Goal: Complete application form

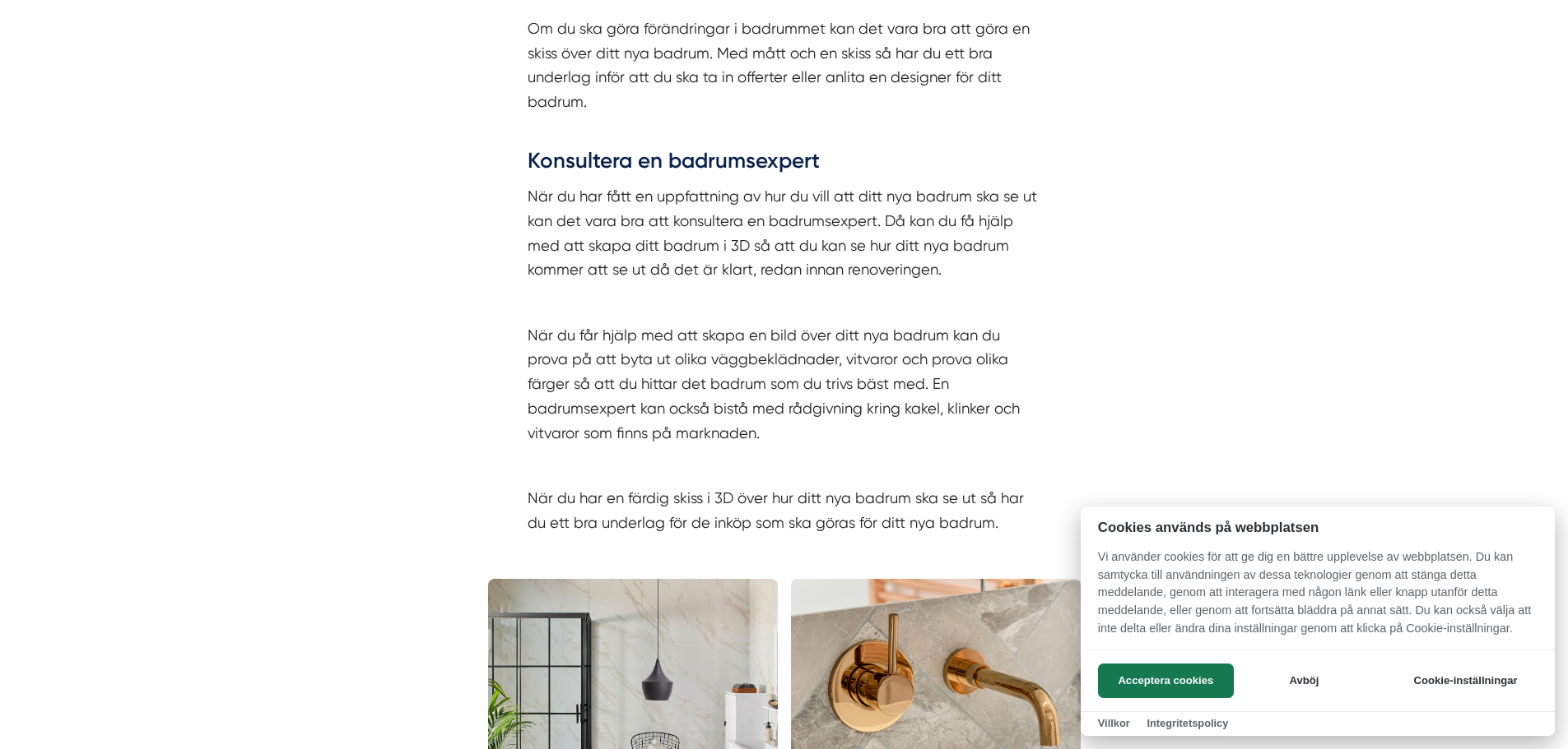
scroll to position [2963, 0]
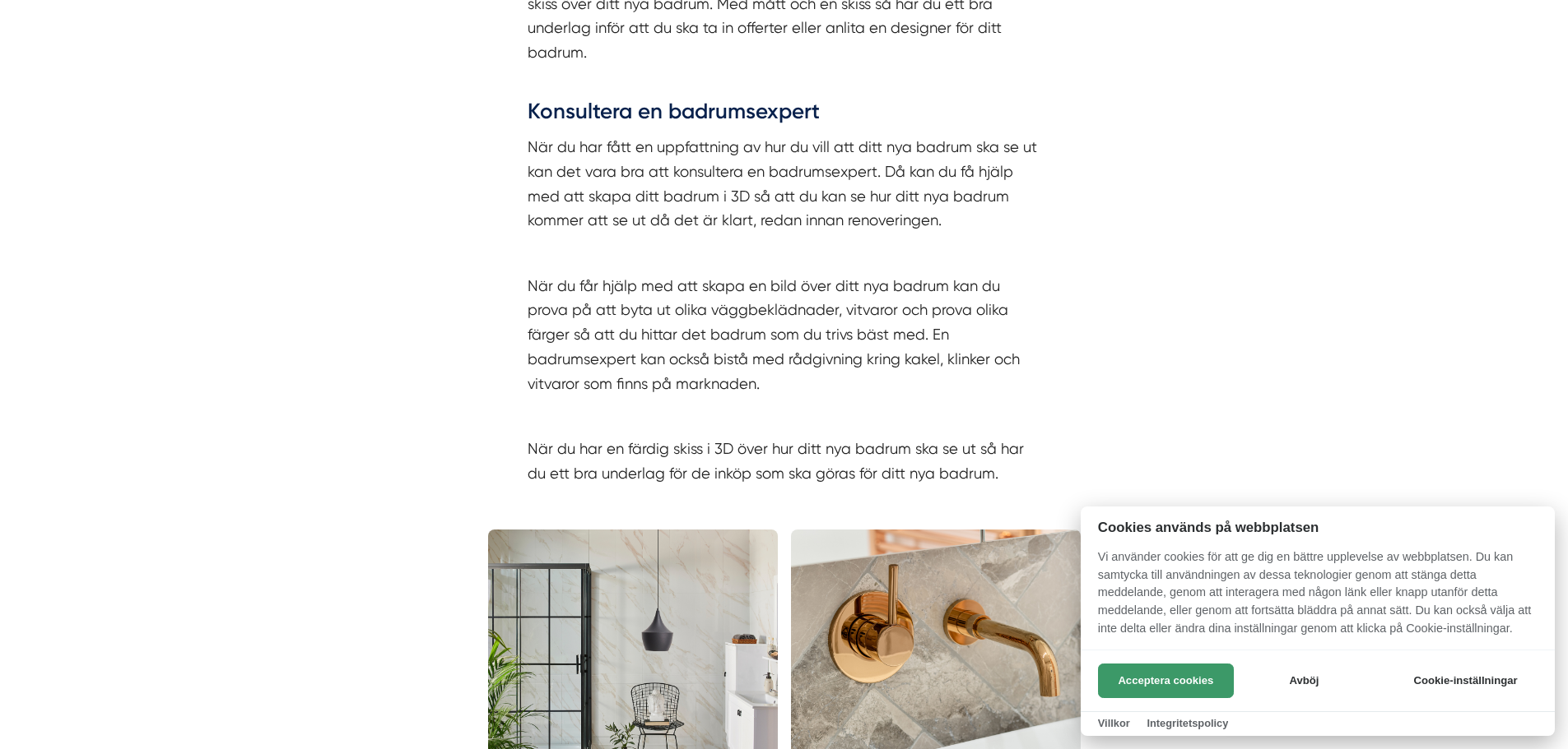
click at [1173, 690] on button "Acceptera cookies" at bounding box center [1165, 681] width 136 height 34
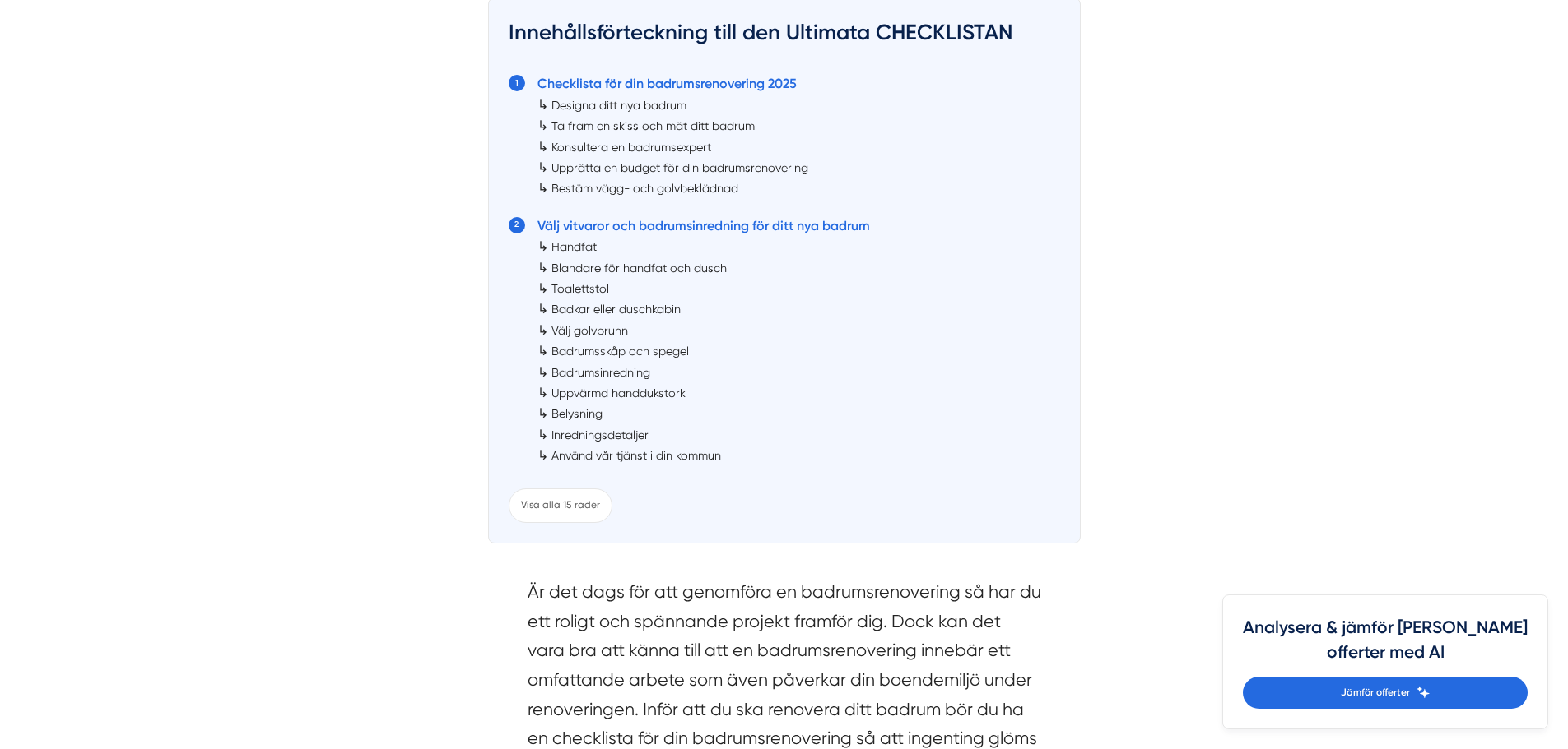
scroll to position [979, 0]
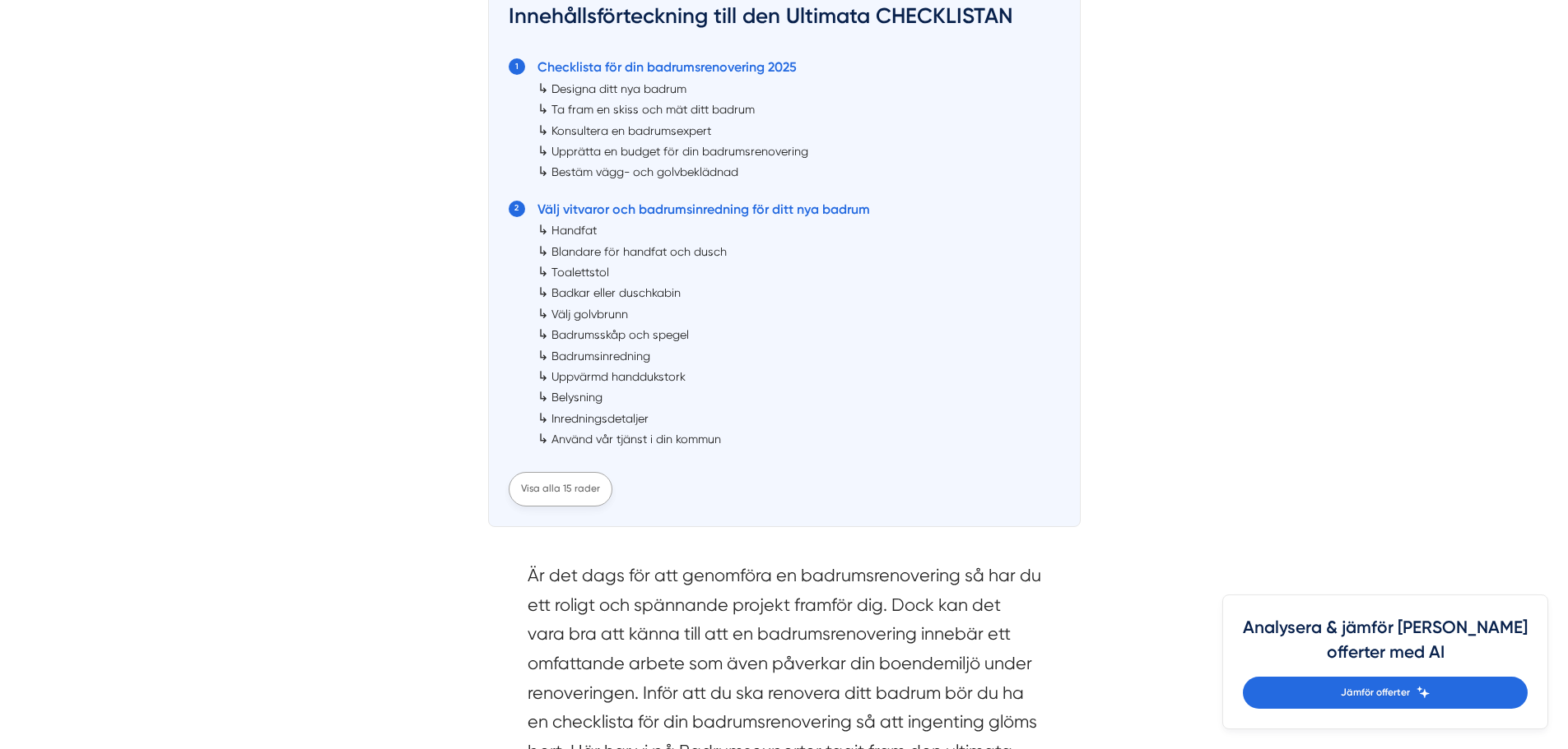
click at [574, 483] on div "Visa alla 15 rader" at bounding box center [560, 489] width 104 height 33
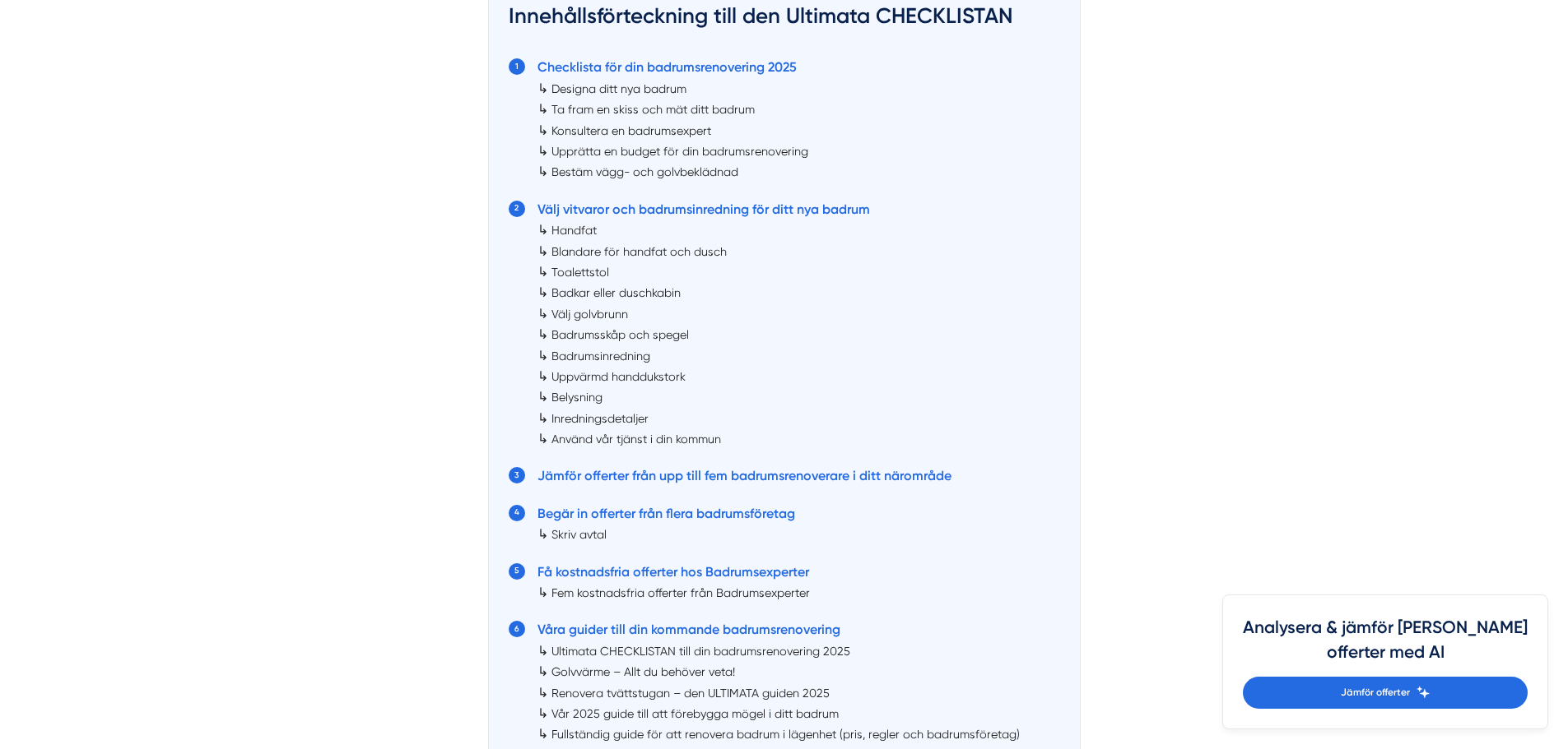
click at [570, 397] on link "Belysning" at bounding box center [576, 397] width 51 height 14
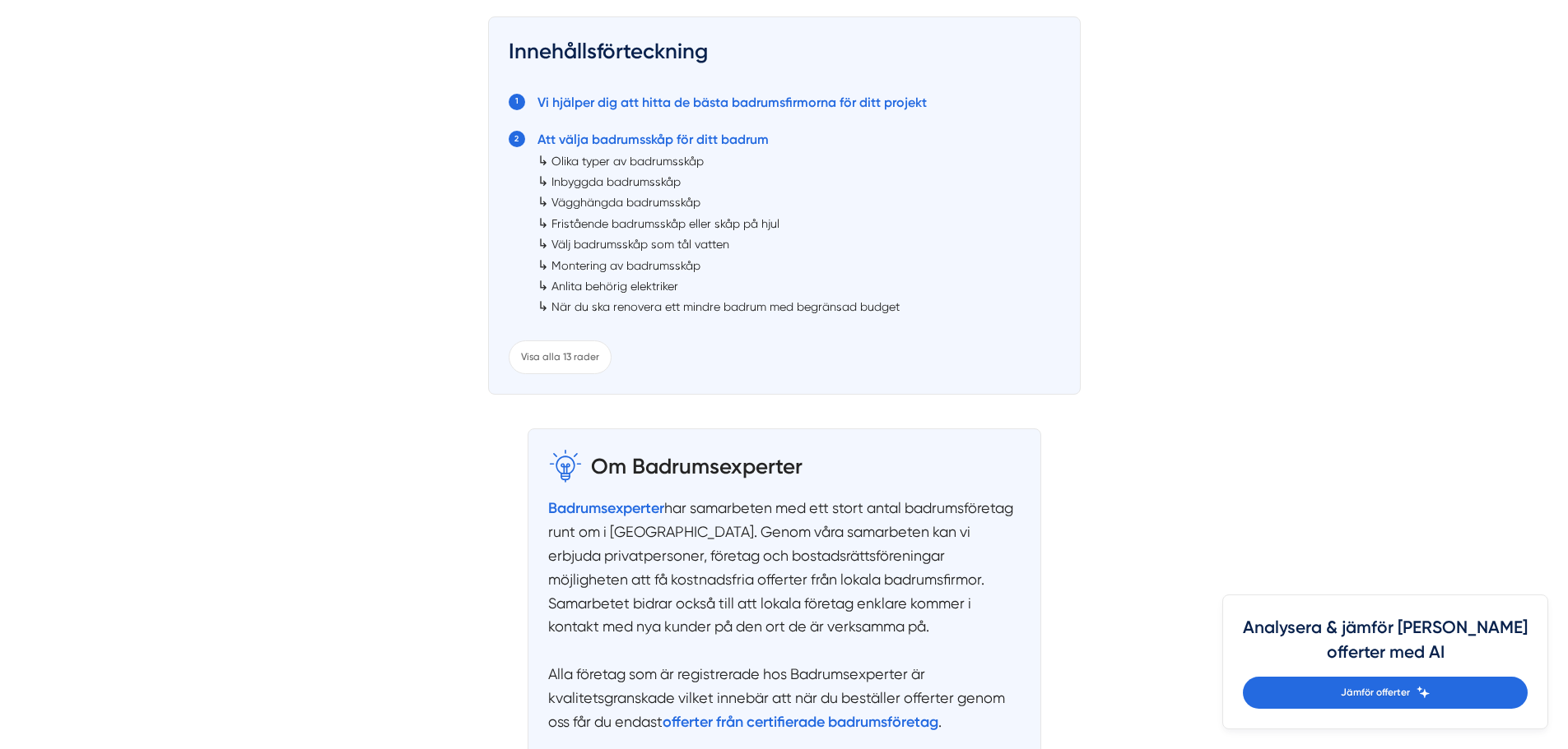
scroll to position [1316, 0]
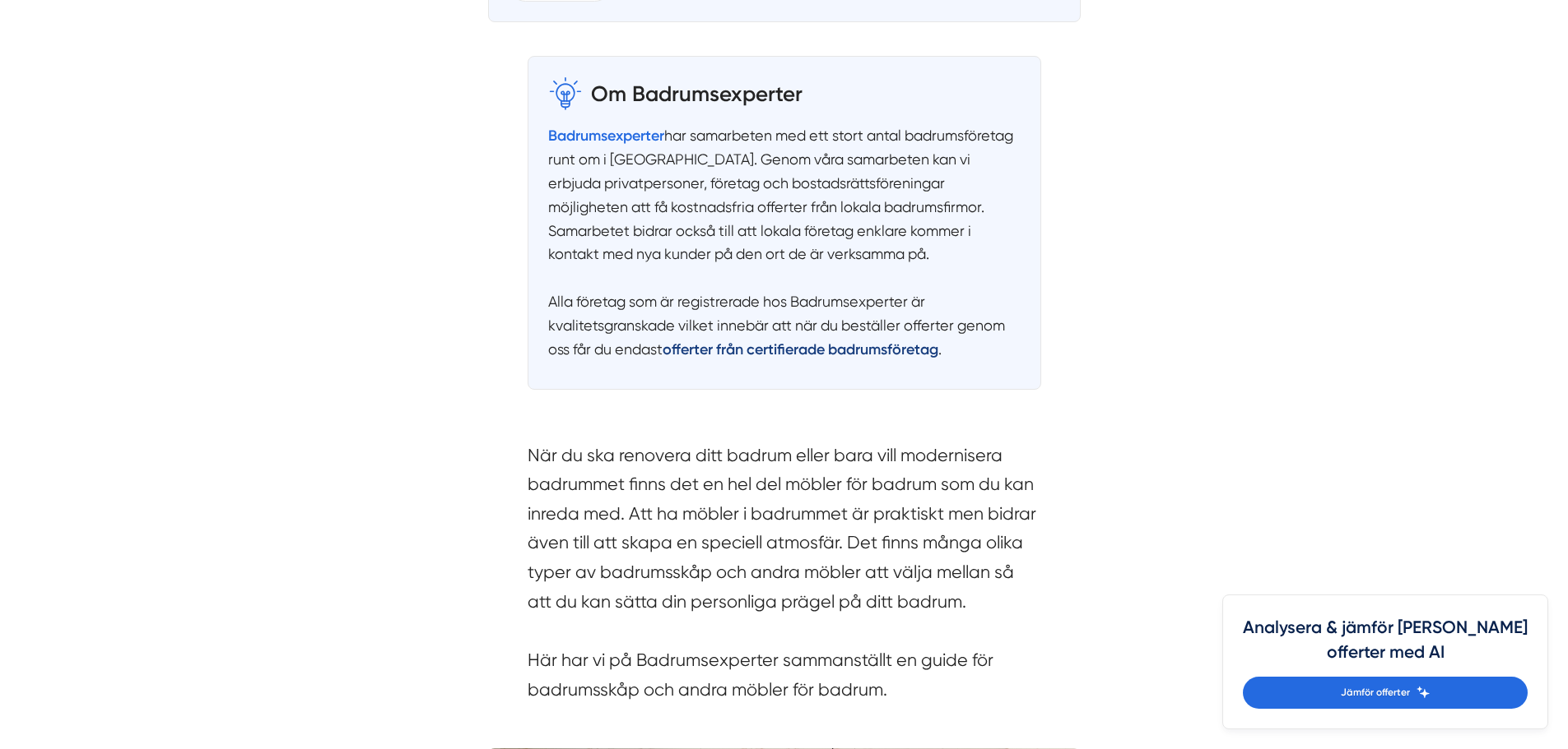
click at [779, 352] on strong "offerter från certifierade badrumsföretag" at bounding box center [801, 350] width 276 height 18
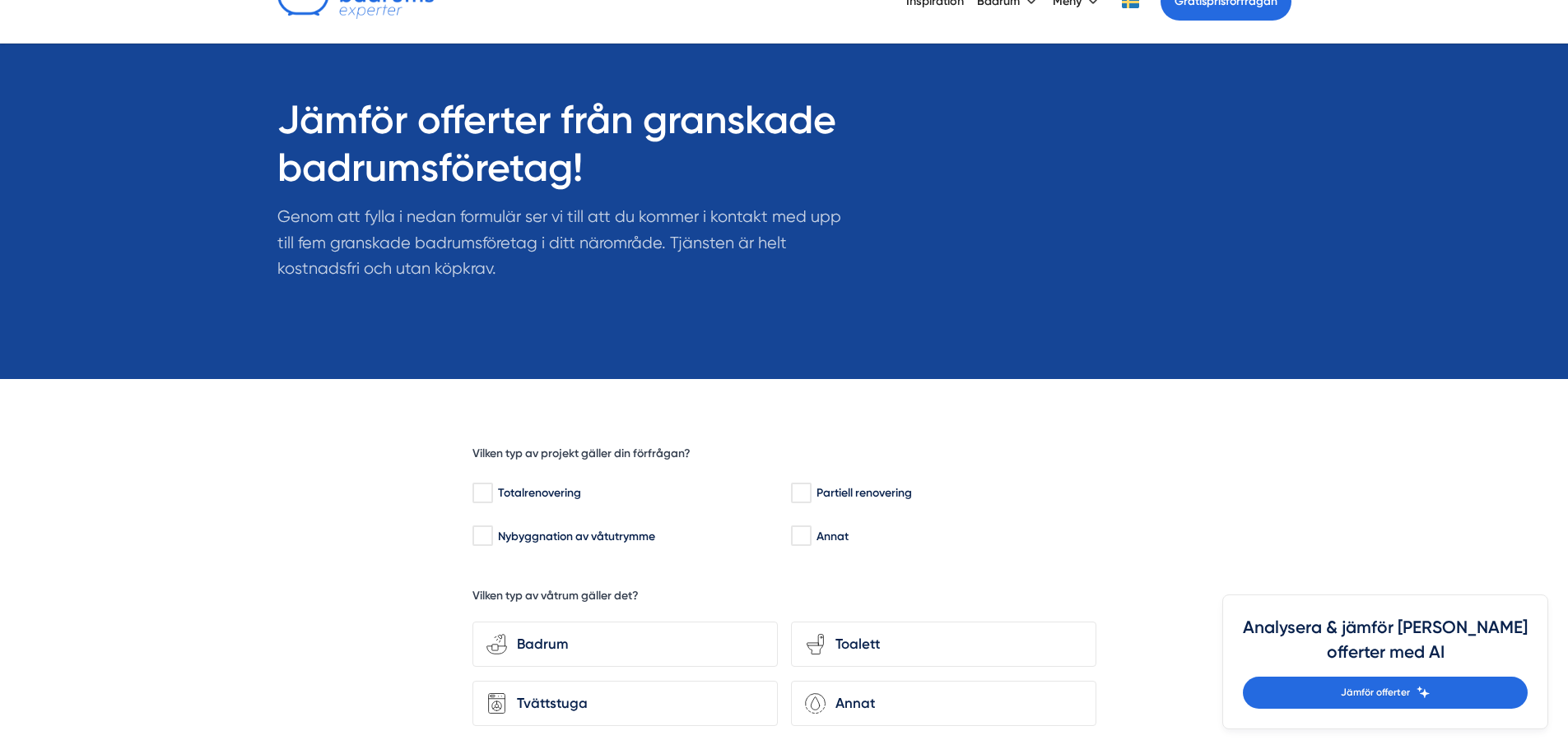
scroll to position [247, 0]
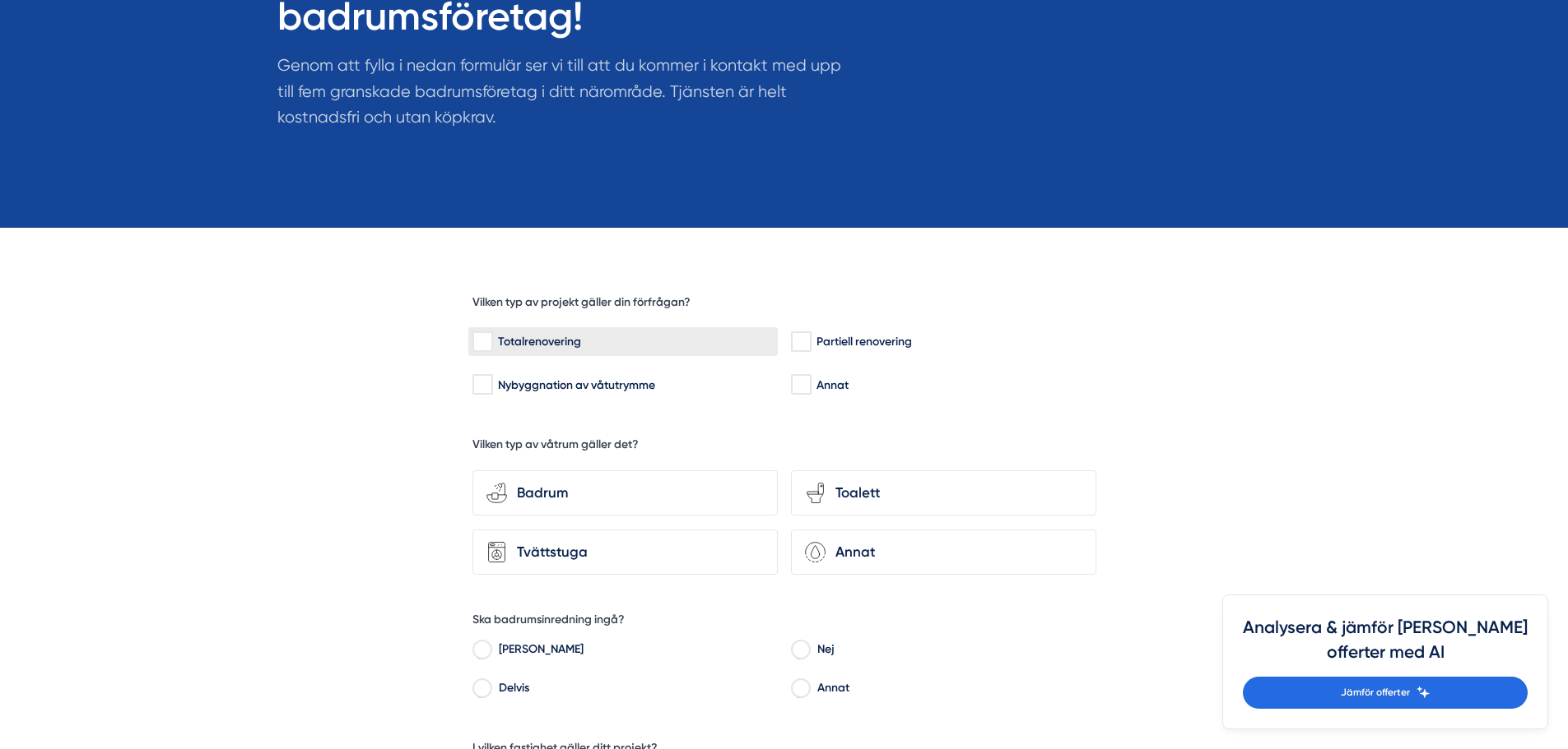
click at [481, 342] on input "Totalrenovering" at bounding box center [481, 343] width 19 height 16
checkbox input "true"
click at [509, 468] on div "bathroom-tub-towel Badrum toilet-seat Toalett Tvättstuga Annat" at bounding box center [784, 520] width 624 height 112
click at [518, 482] on div "Badrum" at bounding box center [635, 493] width 257 height 23
click at [0, 0] on input "bathroom-tub-towel Badrum" at bounding box center [0, 0] width 0 height 0
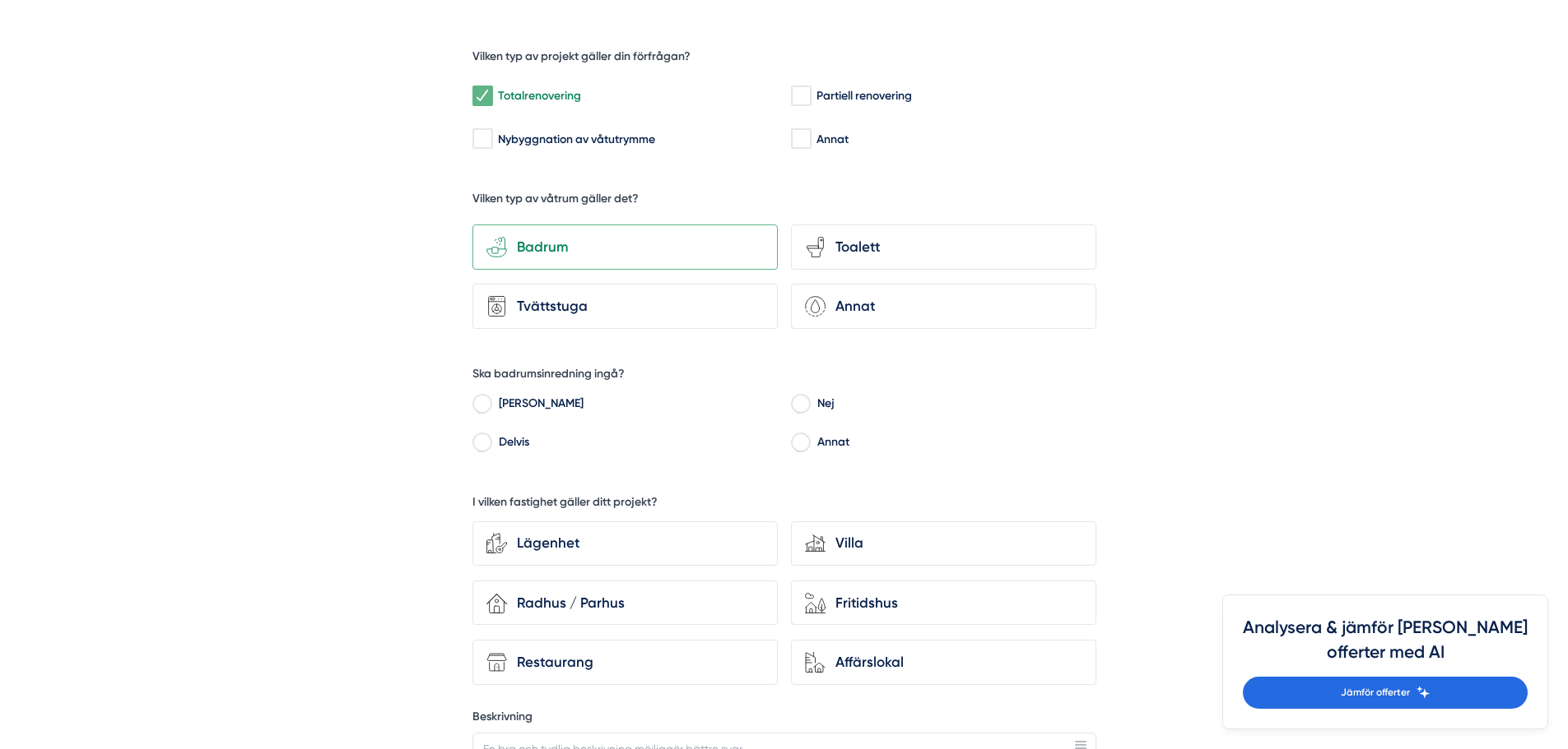
scroll to position [494, 0]
click at [796, 440] on input "Annat" at bounding box center [800, 444] width 19 height 14
radio input "true"
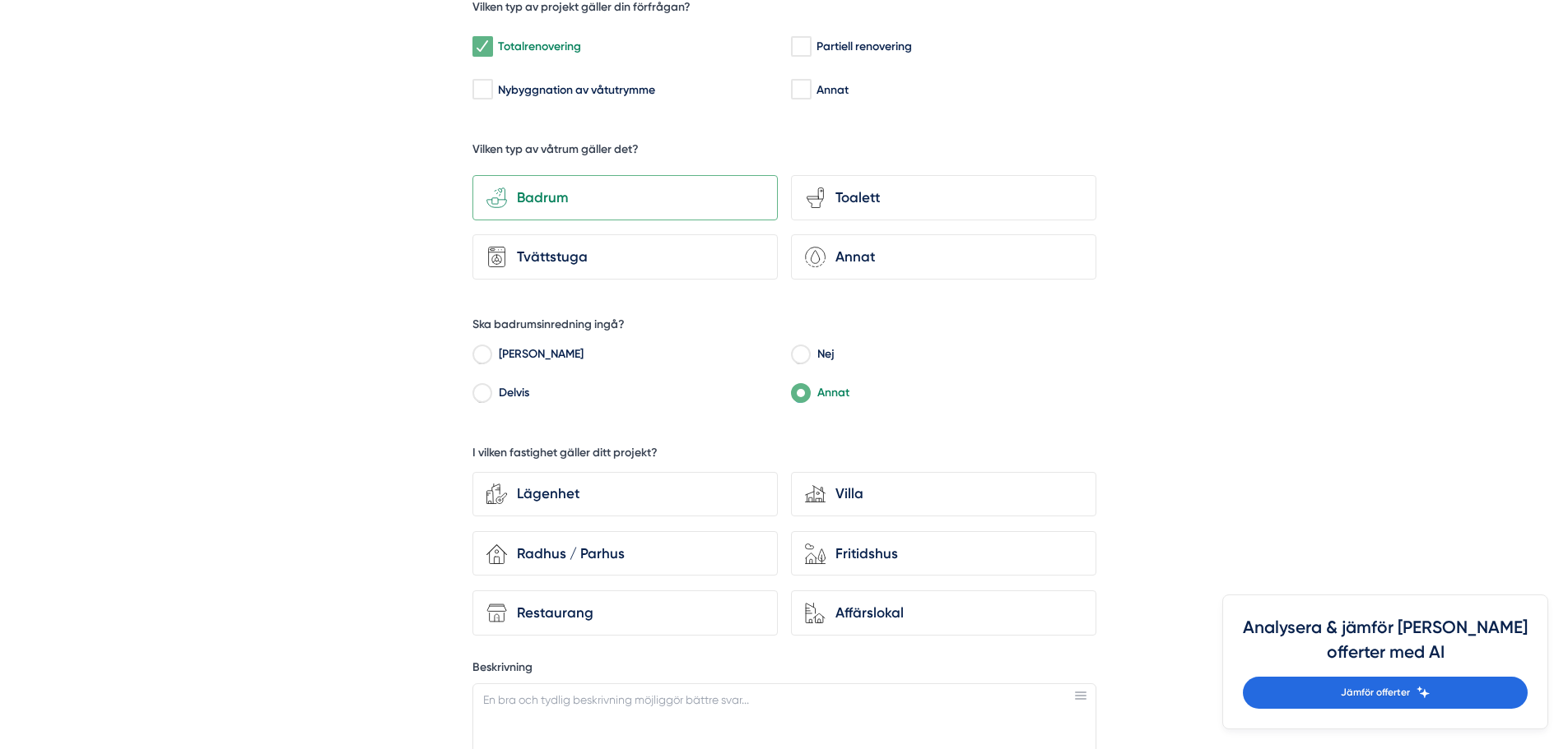
scroll to position [740, 0]
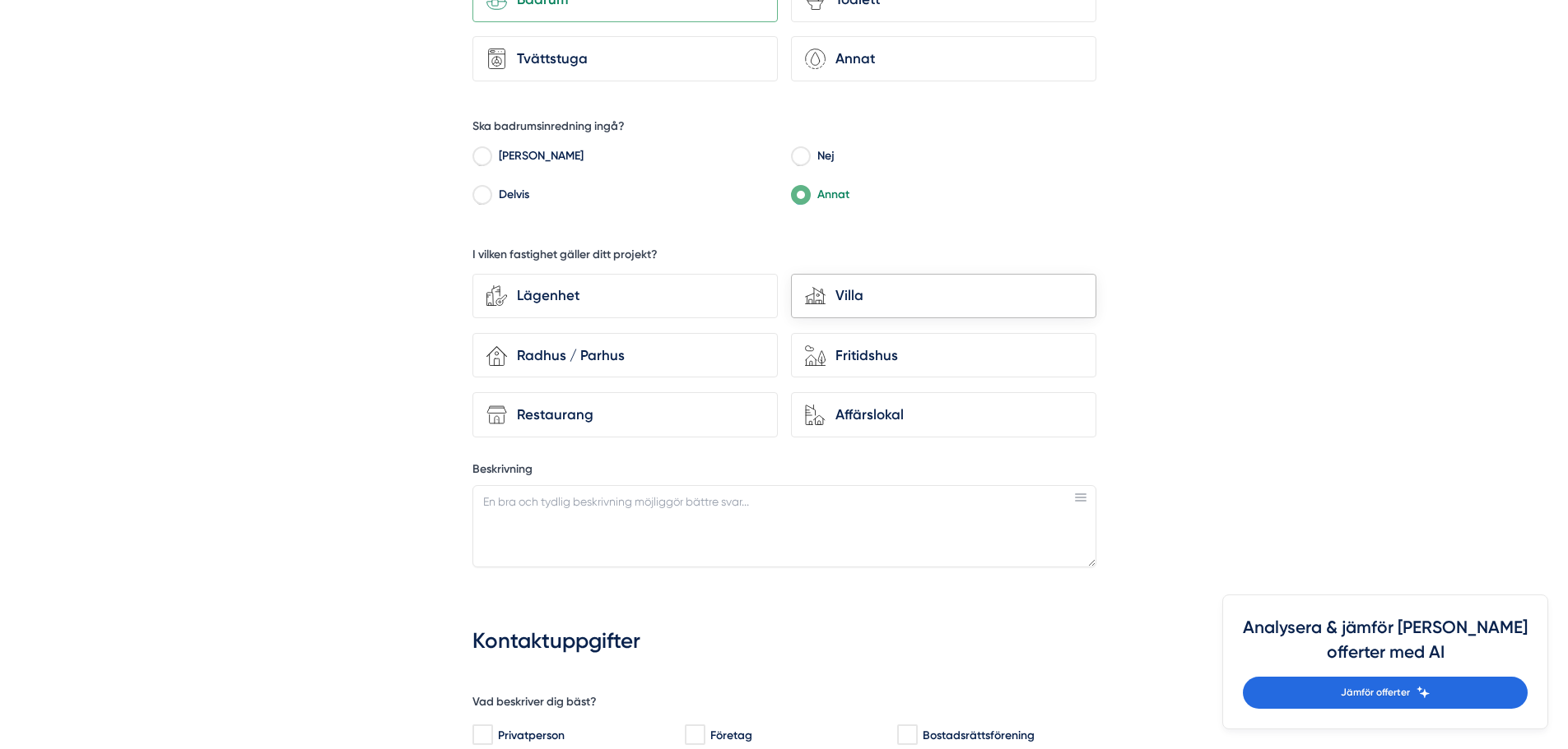
click at [865, 299] on div "Villa" at bounding box center [953, 296] width 257 height 23
click at [0, 0] on input "house-modern Villa" at bounding box center [0, 0] width 0 height 0
click at [610, 508] on textarea "Beskrivning" at bounding box center [784, 525] width 624 height 82
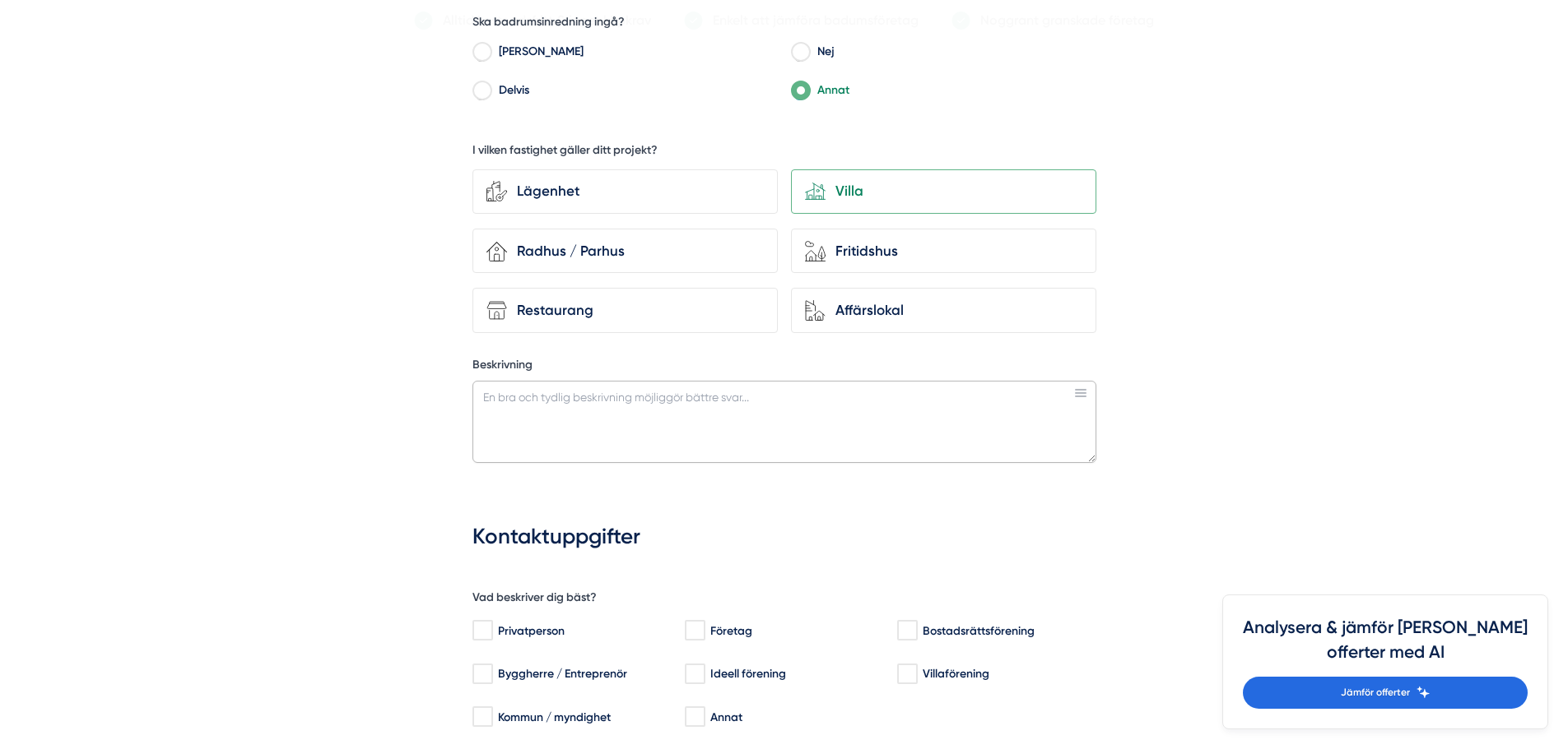
scroll to position [1152, 0]
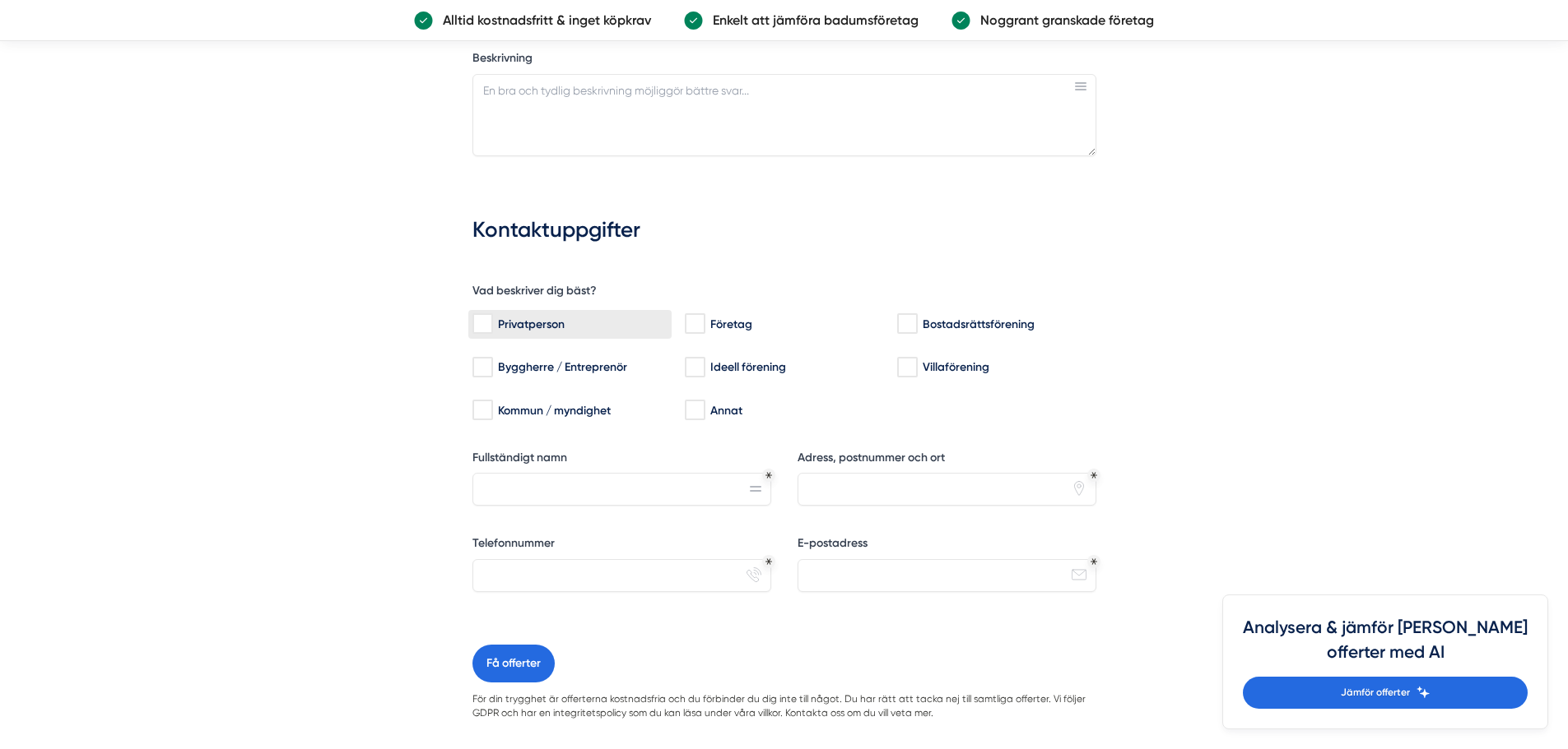
click at [479, 324] on input "Privatperson" at bounding box center [481, 324] width 19 height 16
checkbox input "true"
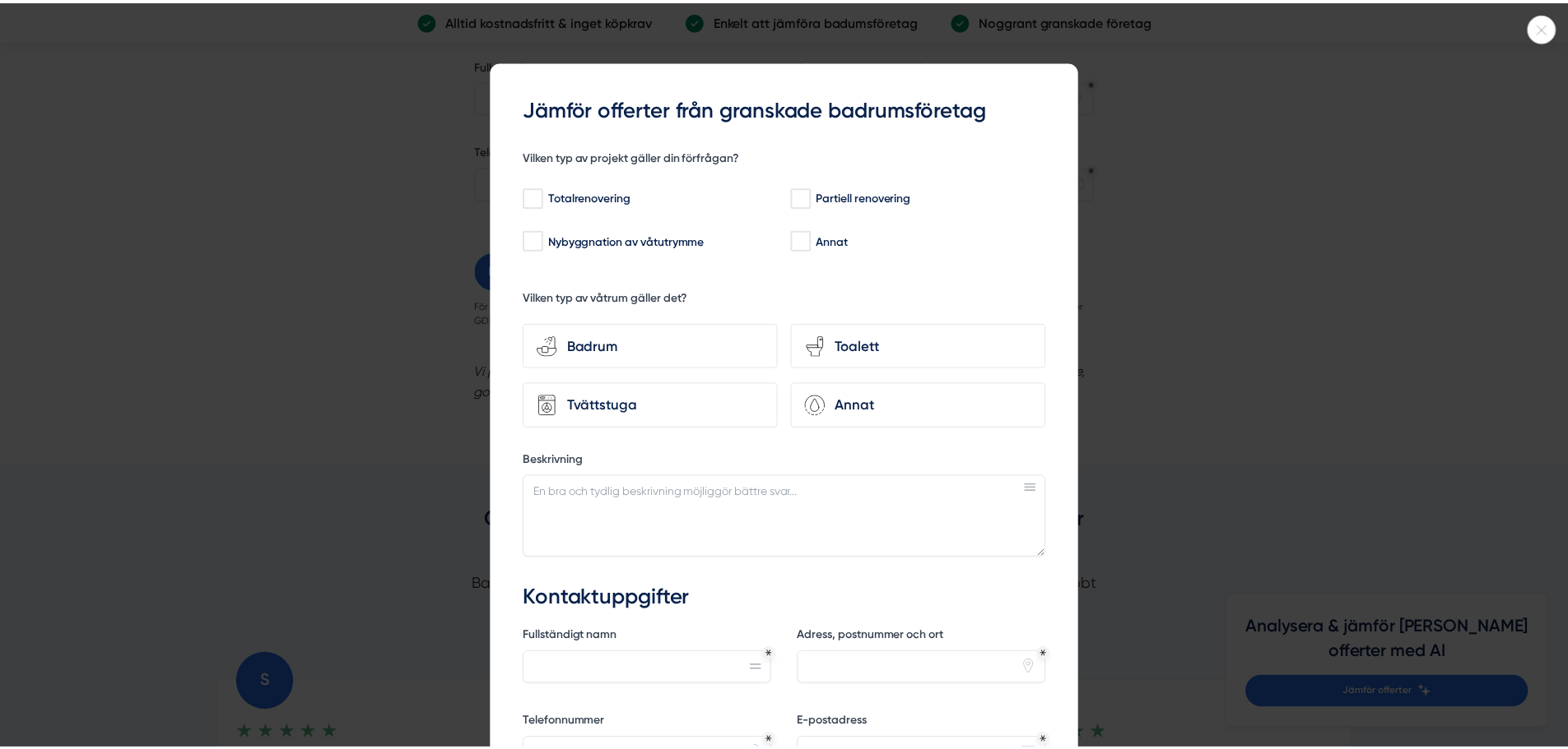
scroll to position [1563, 0]
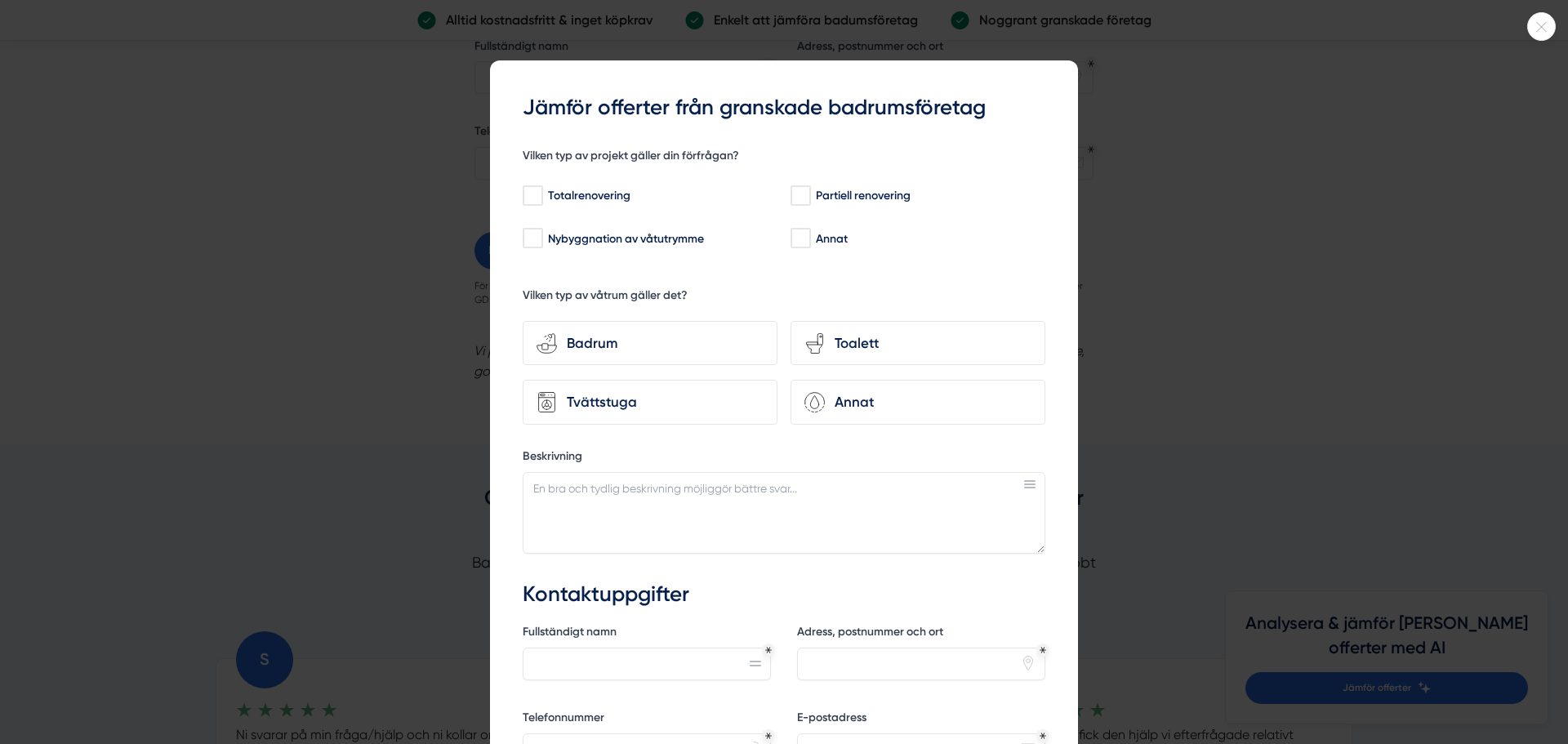
click at [1224, 121] on div at bounding box center [784, 372] width 1568 height 744
